Goal: Use online tool/utility: Use online tool/utility

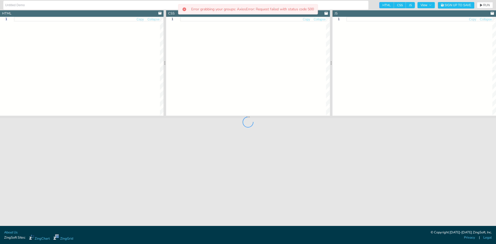
type input "Selectable Nodes on Scatter Chart"
type textarea "<!DOCTYPE html> <html> <head> <meta charset="utf-8"> <title>ZingSoft Demo</titl…"
type textarea ".chart--container { height: 100%; width: 100%; min-height: 530px; } .zc-ref { d…"
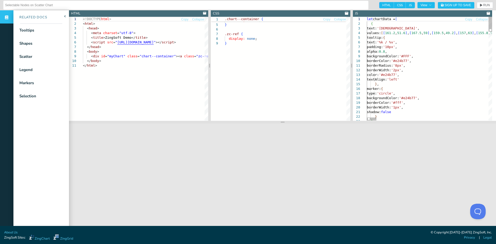
click at [483, 5] on span "RUN" at bounding box center [486, 5] width 7 height 3
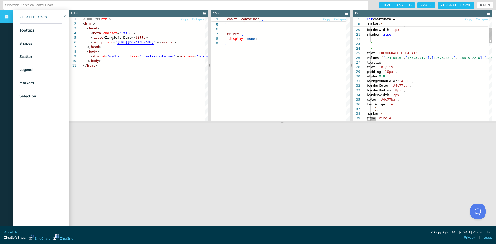
scroll to position [10, 45]
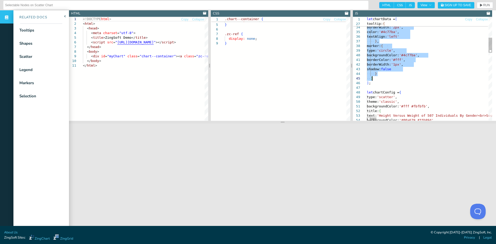
drag, startPoint x: 370, startPoint y: 48, endPoint x: 387, endPoint y: 78, distance: 34.5
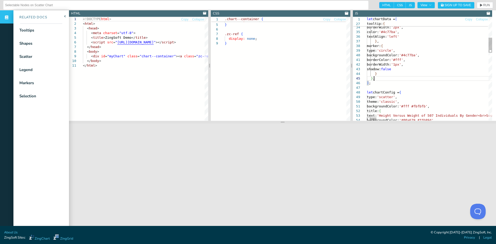
scroll to position [24, 3]
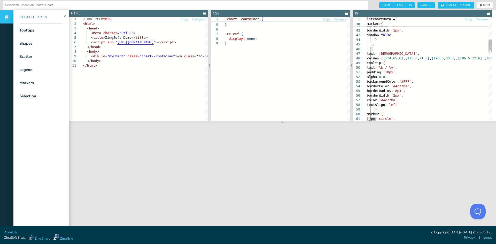
drag, startPoint x: 394, startPoint y: 53, endPoint x: 397, endPoint y: 58, distance: 5.7
type textarea "borderColor: '#fff', borderWidth: '1px', shadow: false } }, { text: 'XRP', valu…"
click at [483, 7] on span "RUN" at bounding box center [486, 5] width 7 height 3
